Goal: Task Accomplishment & Management: Manage account settings

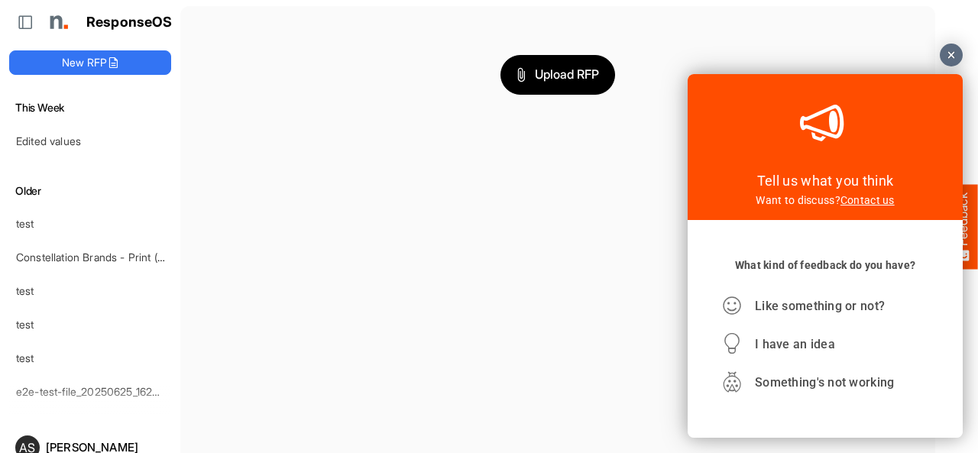
click at [950, 53] on div at bounding box center [951, 55] width 23 height 23
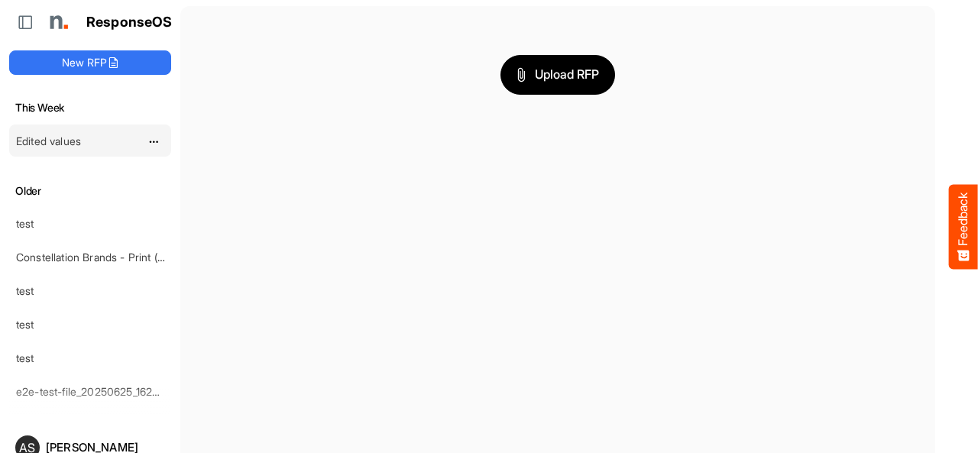
click at [81, 142] on link "Edited values" at bounding box center [48, 140] width 65 height 13
click at [151, 142] on span "dropdownbutton" at bounding box center [152, 142] width 8 height 11
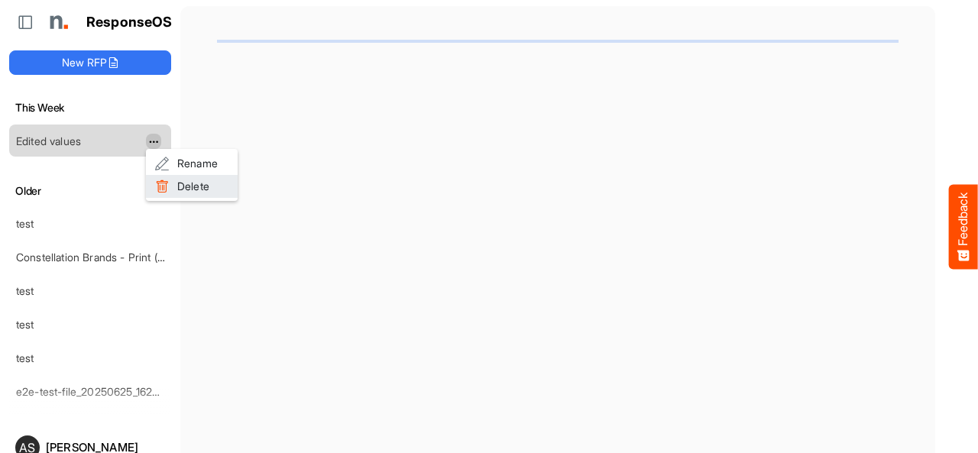
click at [168, 191] on span at bounding box center [162, 186] width 14 height 23
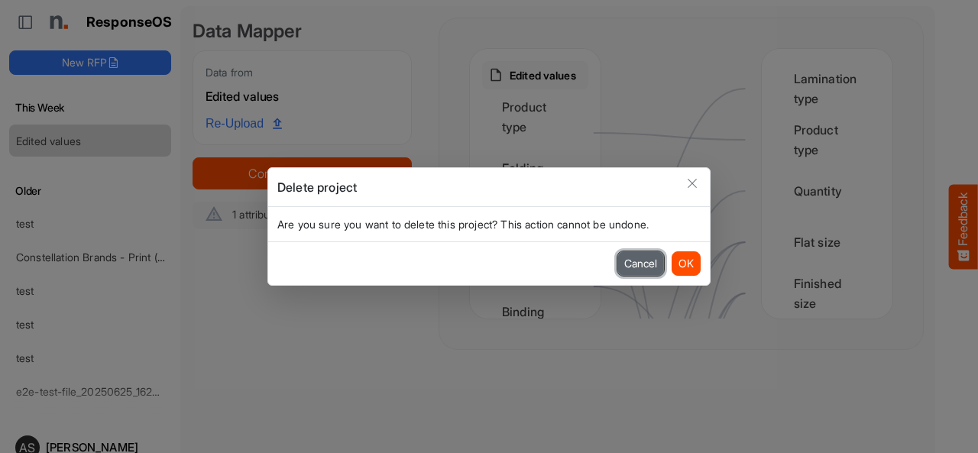
click at [624, 264] on button "Cancel" at bounding box center [640, 263] width 47 height 24
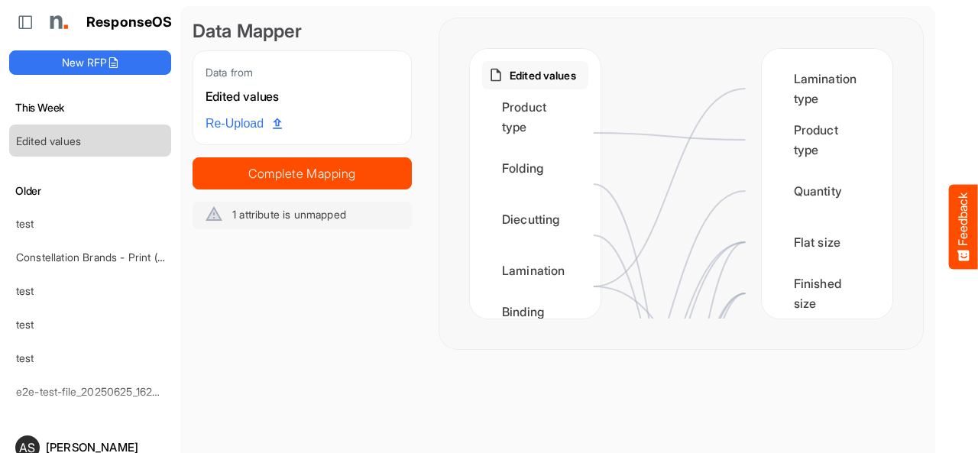
click at [643, 267] on icon at bounding box center [670, 451] width 152 height 535
click at [150, 137] on span "dropdownbutton" at bounding box center [152, 142] width 8 height 11
click at [175, 163] on li "Rename" at bounding box center [192, 163] width 92 height 23
drag, startPoint x: 97, startPoint y: 133, endPoint x: 62, endPoint y: 146, distance: 37.5
click at [62, 146] on input "**********" at bounding box center [91, 141] width 150 height 18
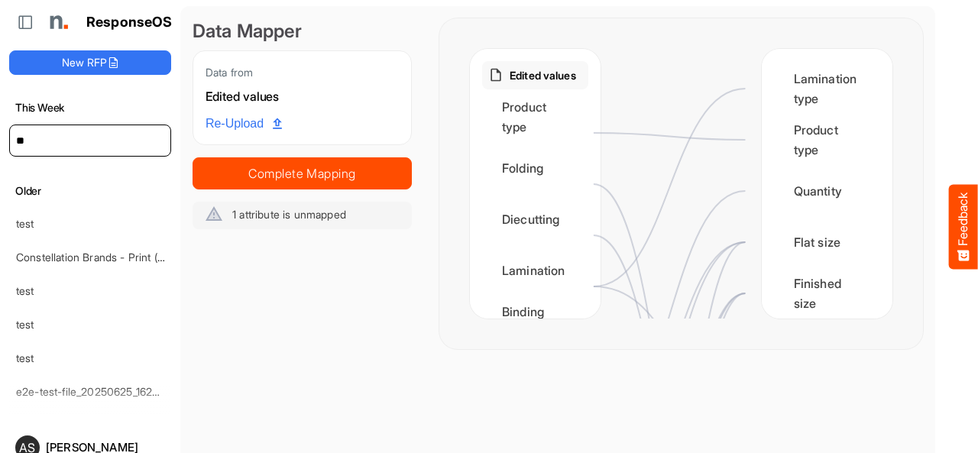
type input "*"
click at [278, 264] on div "Data Mapper Data from Edited values Re-Upload Complete Mapping 1 attribute is u…" at bounding box center [302, 183] width 219 height 331
click at [28, 228] on link "test" at bounding box center [25, 223] width 18 height 13
